Goal: Task Accomplishment & Management: Complete application form

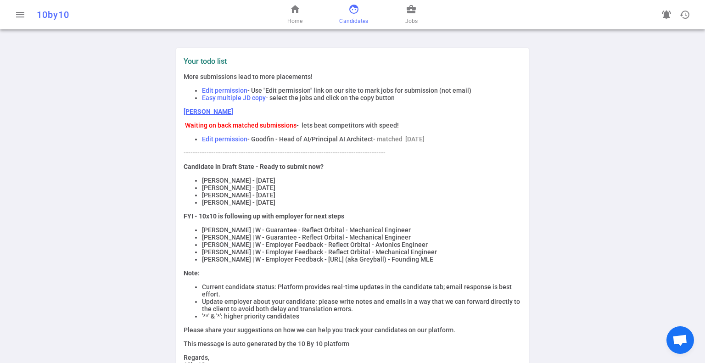
click at [354, 10] on span "face" at bounding box center [353, 9] width 11 height 11
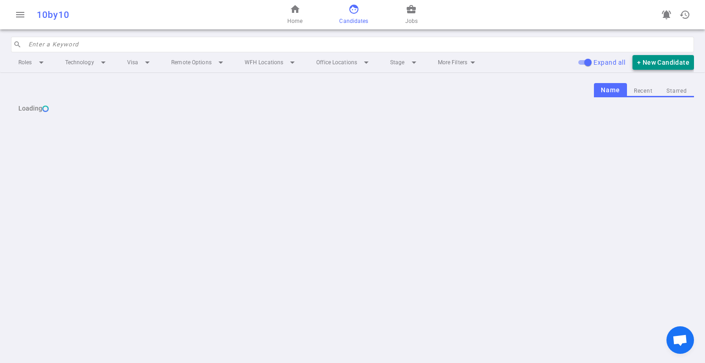
click at [666, 60] on button "+ New Candidate" at bounding box center [662, 62] width 61 height 15
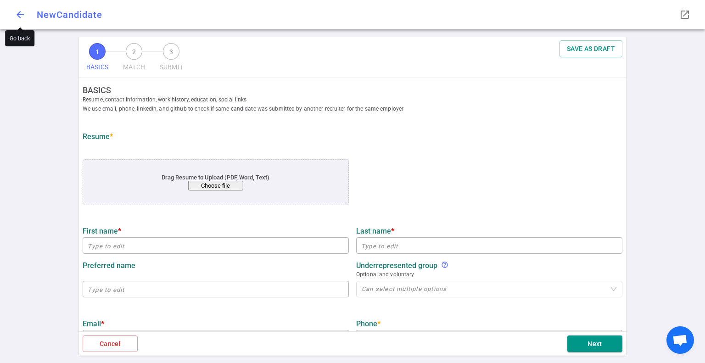
click at [24, 14] on span "arrow_back" at bounding box center [20, 14] width 11 height 11
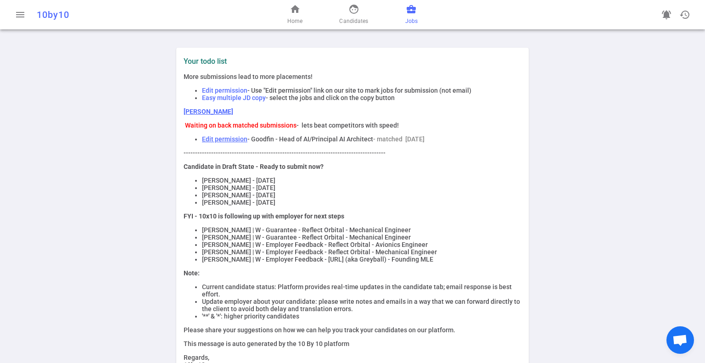
click at [408, 9] on span "business_center" at bounding box center [411, 9] width 11 height 11
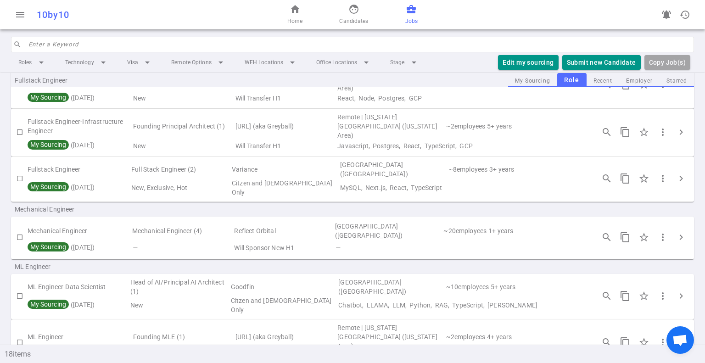
scroll to position [505, 0]
